Goal: Task Accomplishment & Management: Manage account settings

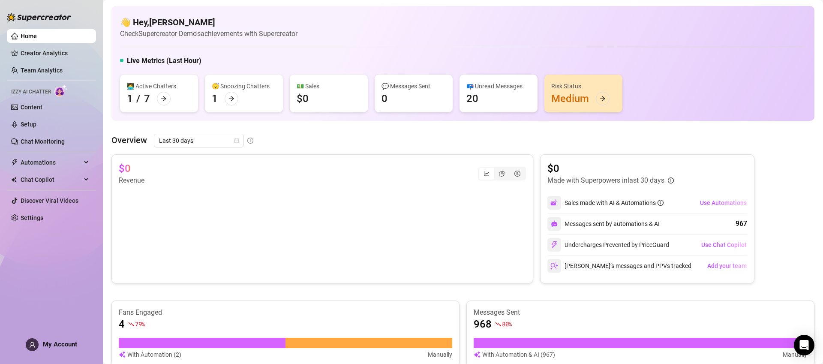
click at [65, 337] on div "Home Creator Analytics Team Analytics Izzy AI Chatter Content Setup Chat Monito…" at bounding box center [51, 178] width 89 height 356
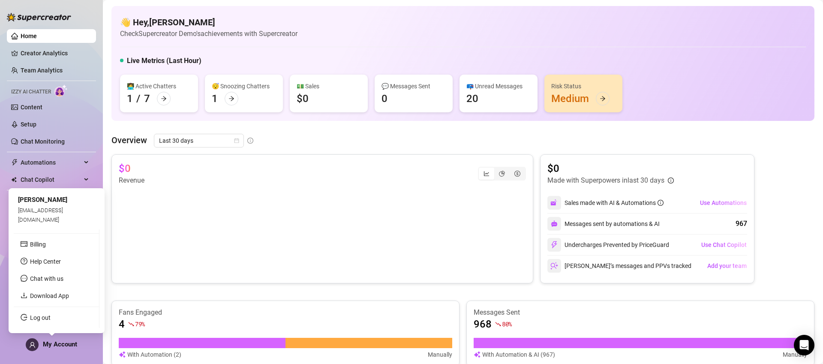
click at [51, 344] on span "My Account" at bounding box center [60, 344] width 34 height 8
click at [50, 347] on span "My Account" at bounding box center [60, 344] width 34 height 8
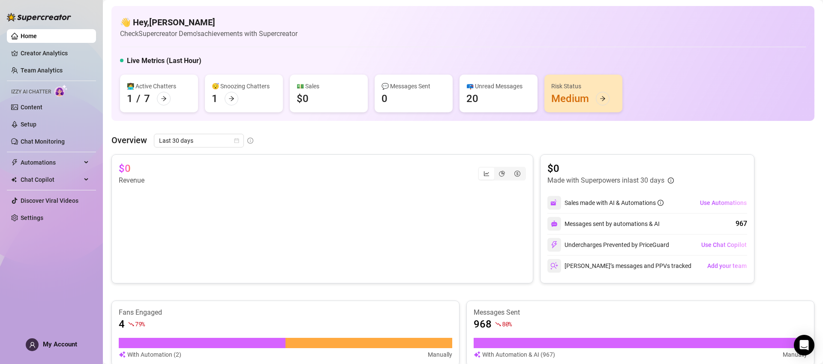
drag, startPoint x: 51, startPoint y: 320, endPoint x: 198, endPoint y: 1, distance: 350.5
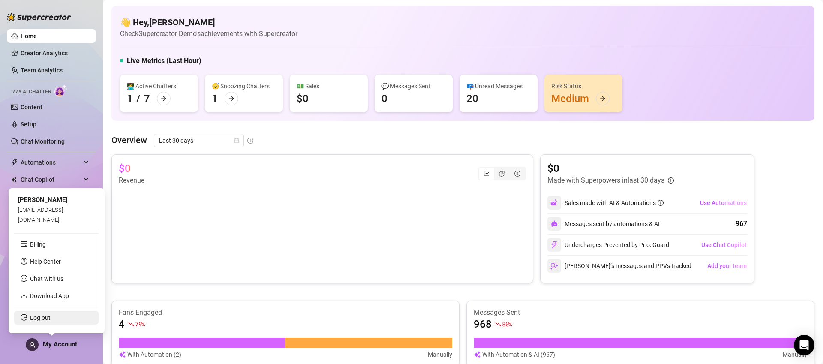
click at [50, 319] on link "Log out" at bounding box center [40, 317] width 21 height 7
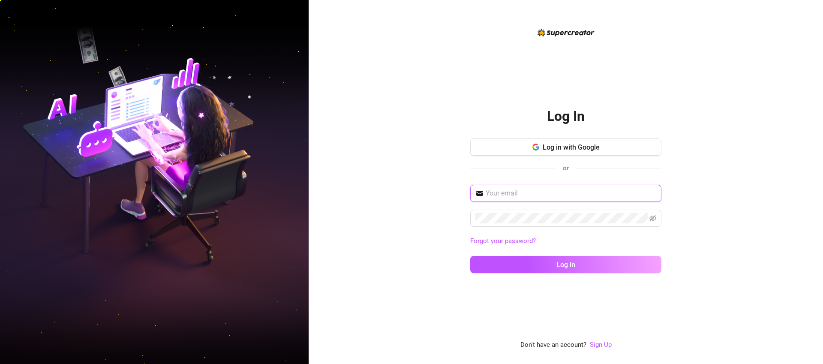
type input "[EMAIL_ADDRESS][DOMAIN_NAME]"
click at [598, 145] on span "Log in with Google" at bounding box center [571, 147] width 57 height 8
